Goal: Task Accomplishment & Management: Manage account settings

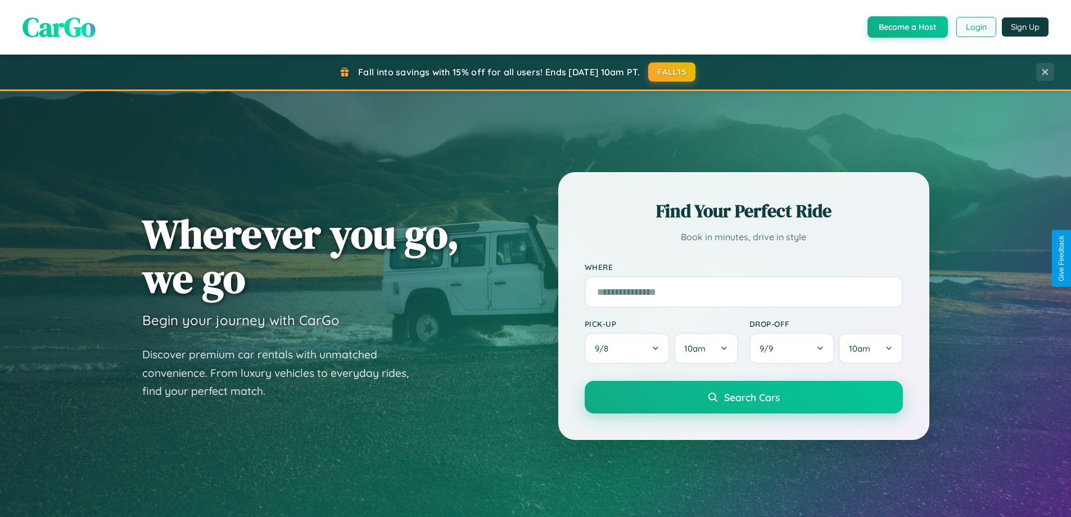
click at [976, 27] on button "Login" at bounding box center [977, 27] width 40 height 20
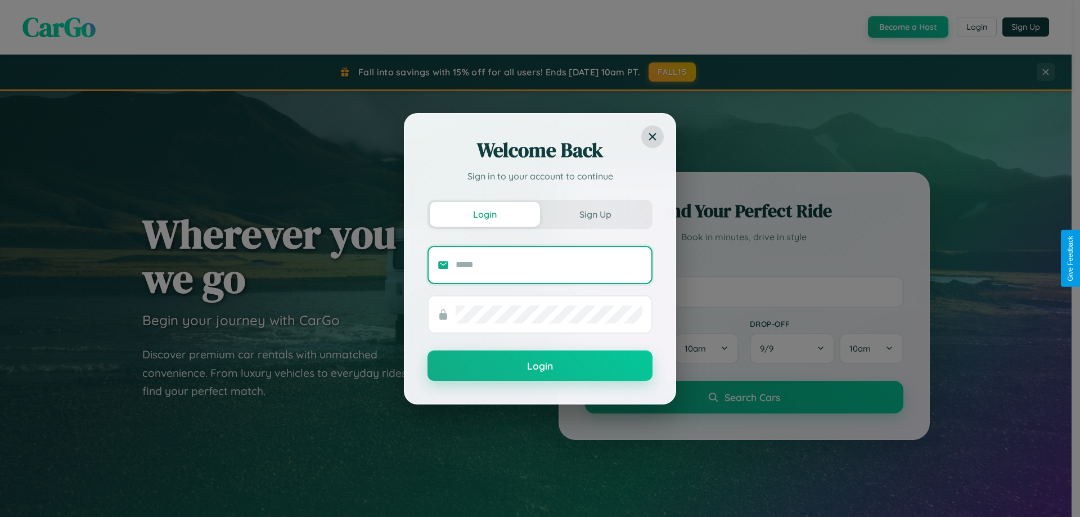
click at [549, 264] on input "text" at bounding box center [549, 265] width 187 height 18
type input "**********"
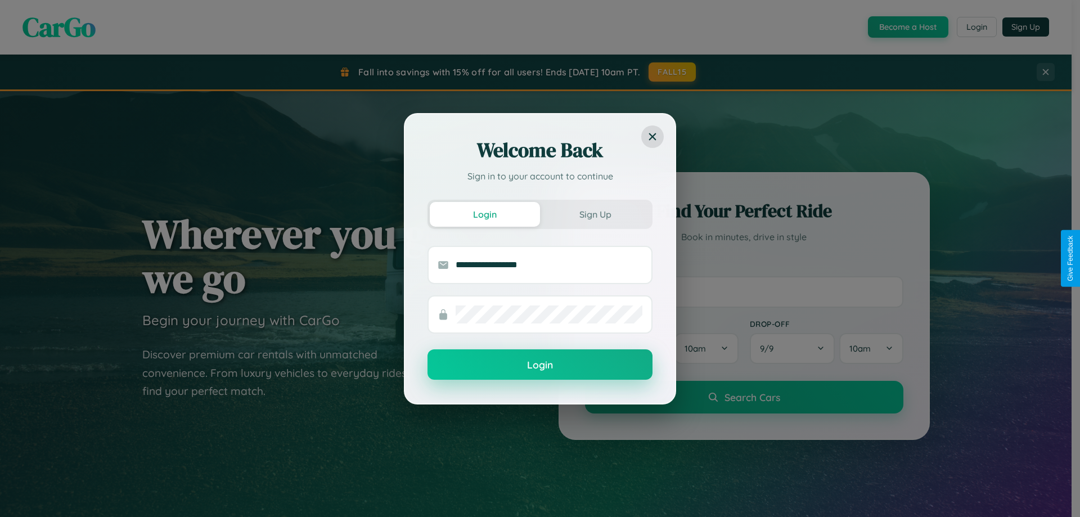
click at [540, 365] on button "Login" at bounding box center [539, 364] width 225 height 30
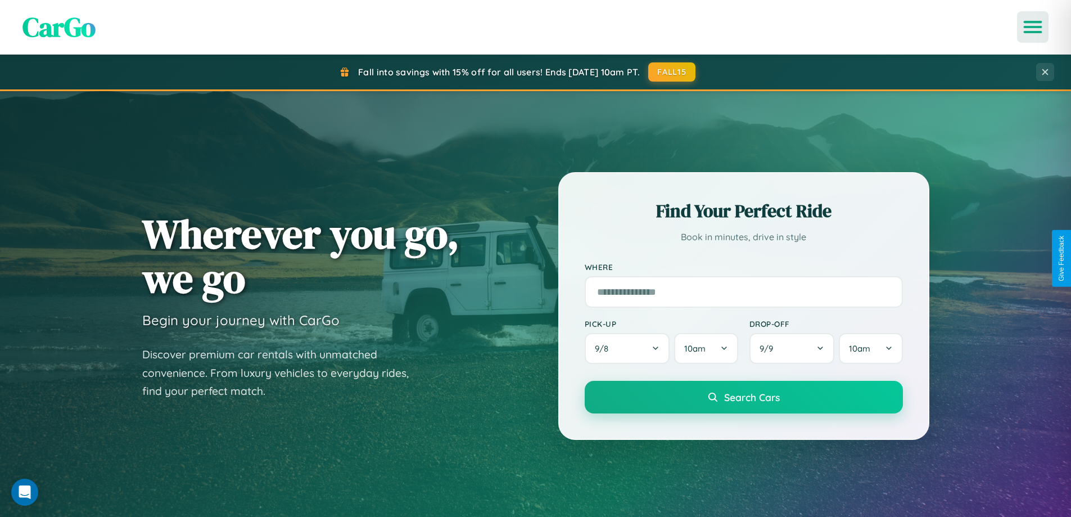
click at [1033, 27] on icon "Open menu" at bounding box center [1033, 27] width 16 height 10
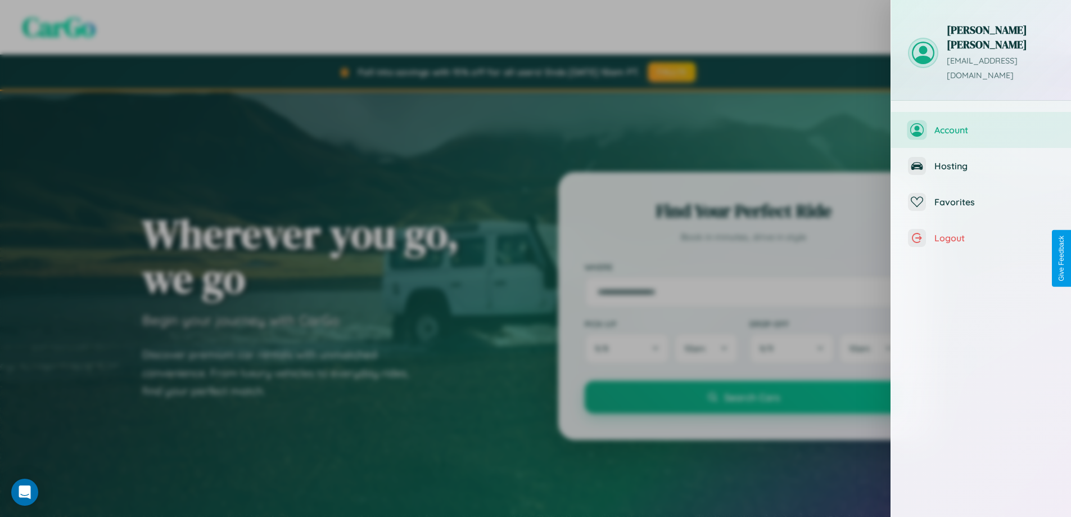
click at [981, 124] on span "Account" at bounding box center [995, 129] width 120 height 11
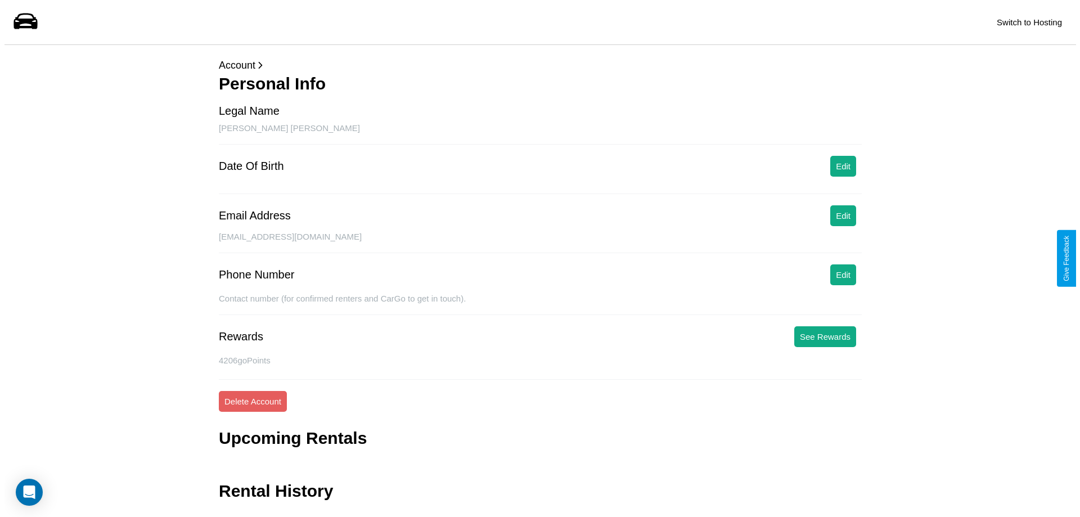
scroll to position [27, 0]
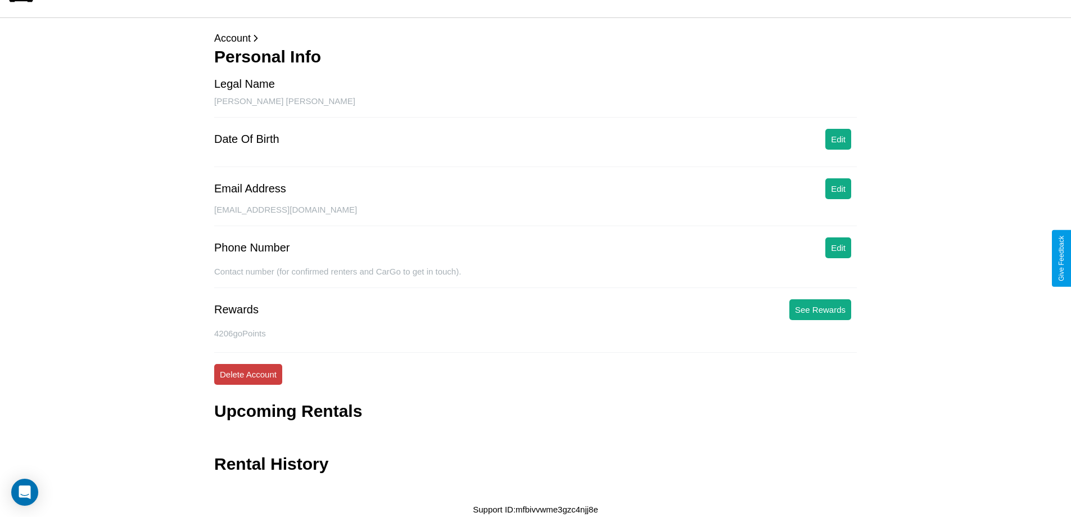
click at [248, 374] on button "Delete Account" at bounding box center [248, 374] width 68 height 21
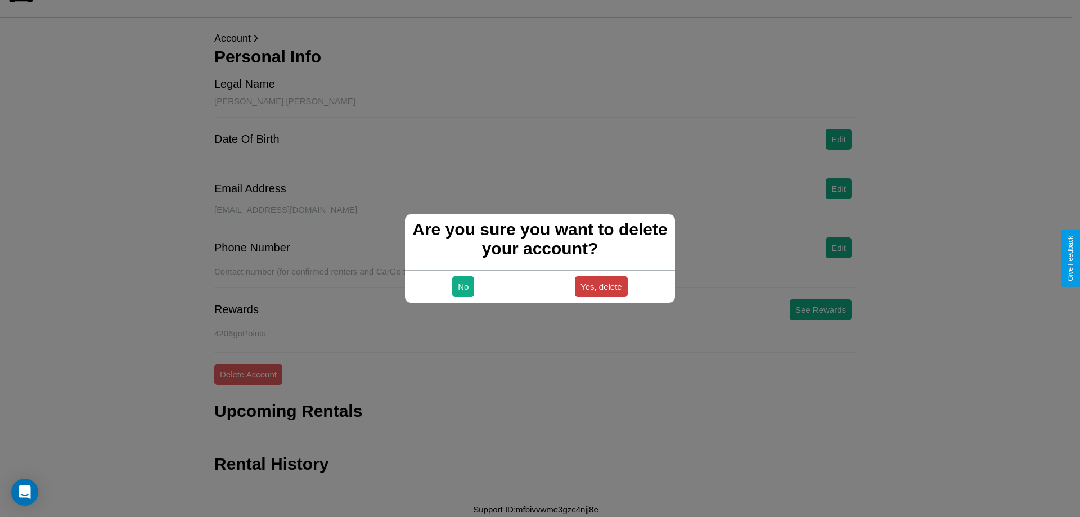
click at [601, 286] on button "Yes, delete" at bounding box center [601, 286] width 53 height 21
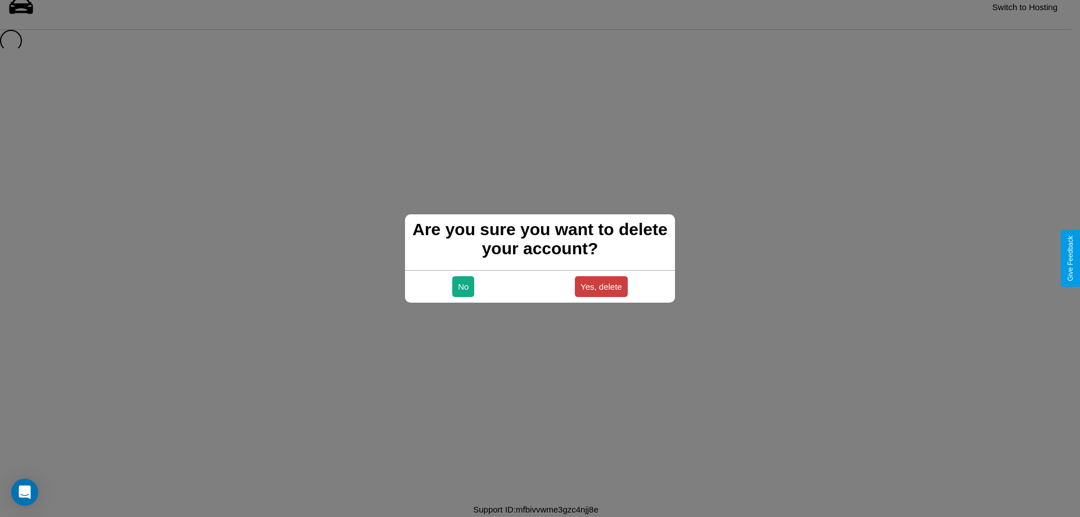
scroll to position [15, 0]
